Goal: Task Accomplishment & Management: Manage account settings

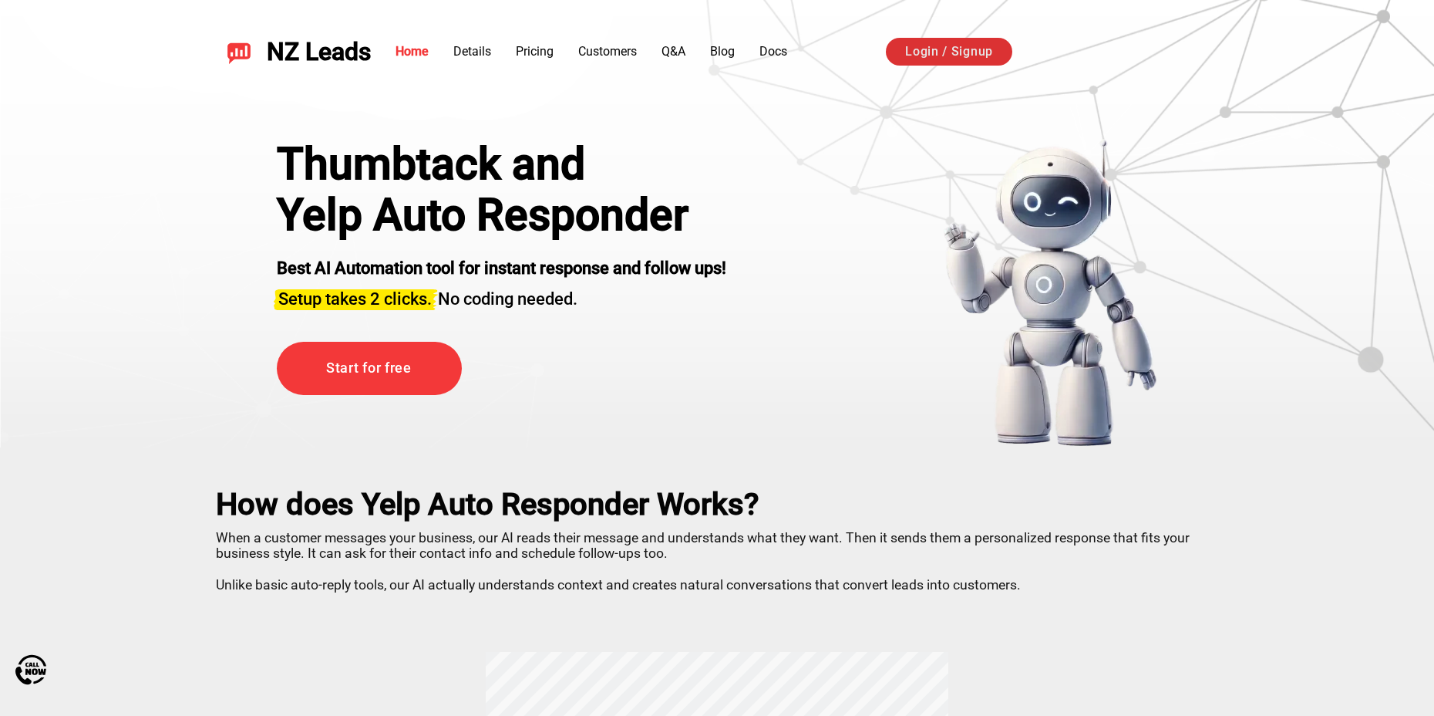
click at [964, 43] on link "Login / Signup" at bounding box center [949, 52] width 126 height 28
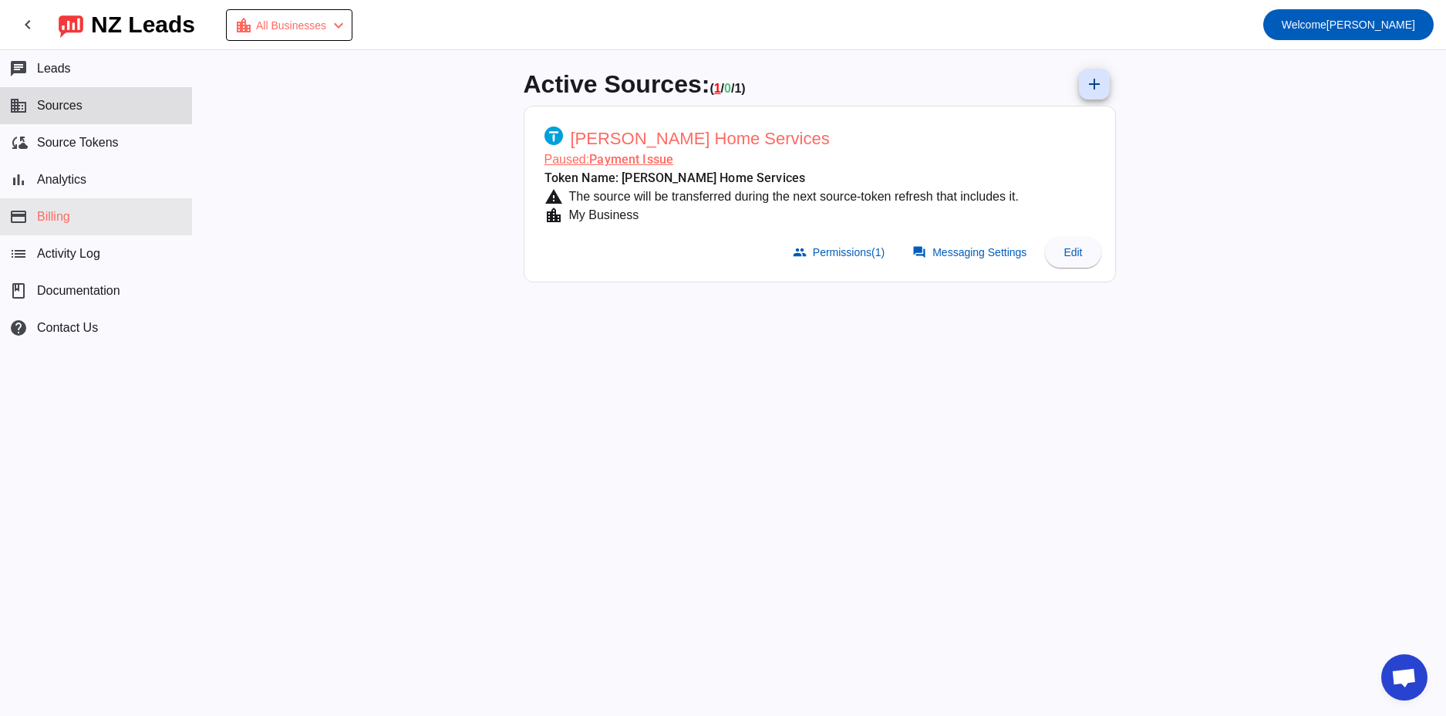
click at [83, 220] on button "payment Billing" at bounding box center [96, 216] width 192 height 37
click at [120, 258] on button "list Activity Log" at bounding box center [96, 253] width 192 height 37
